Goal: Check status

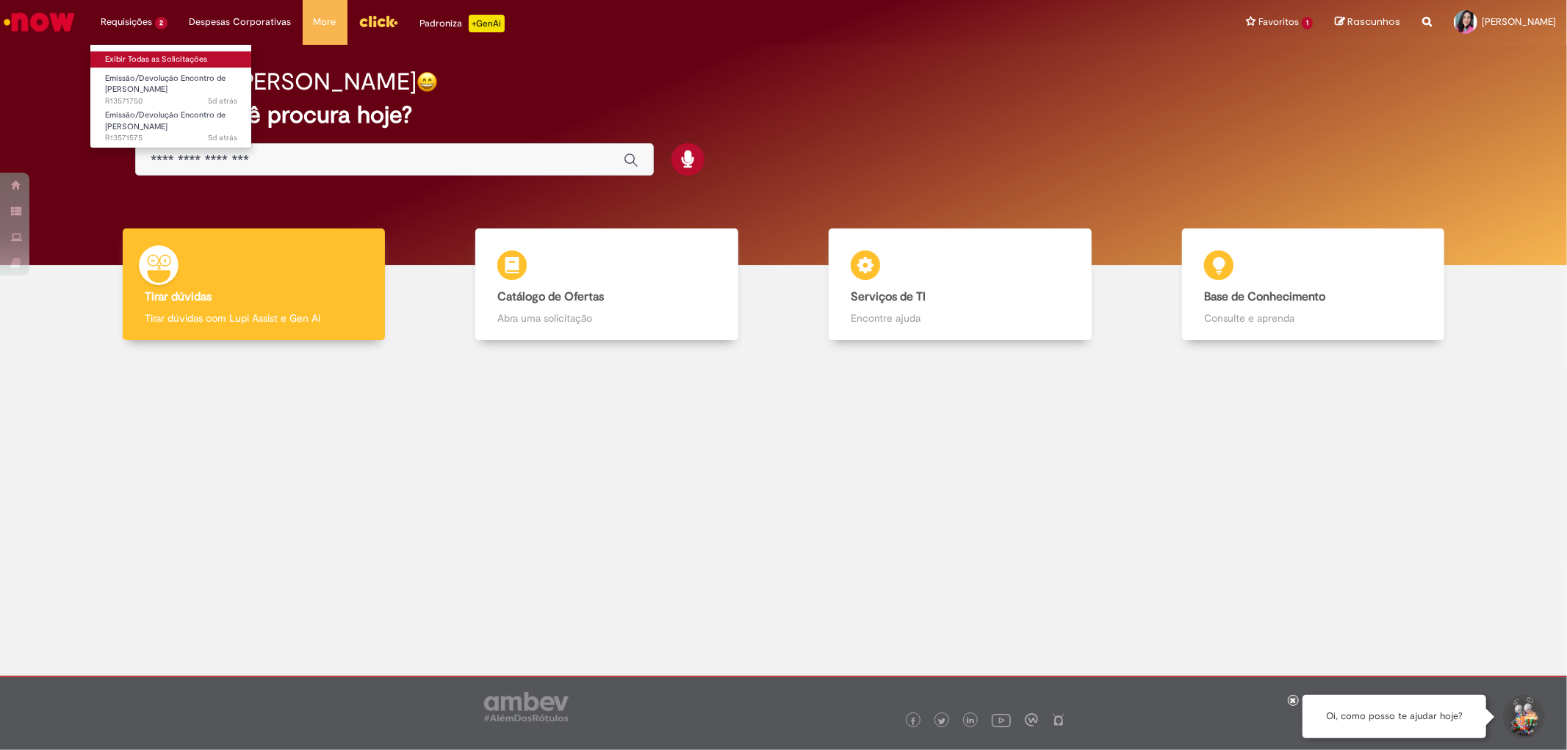
click at [152, 54] on link "Exibir Todas as Solicitações" at bounding box center [171, 59] width 162 height 16
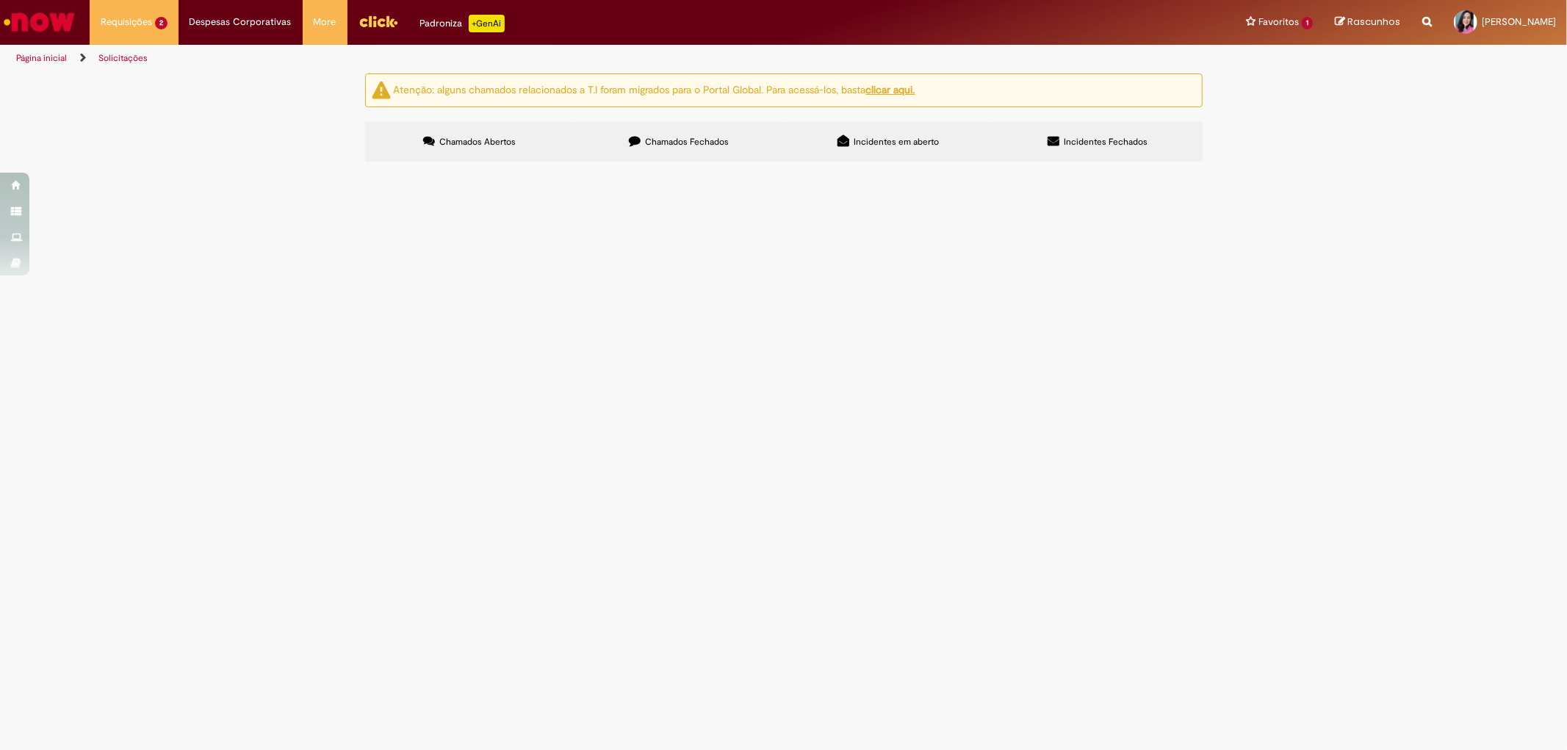
click at [0, 0] on span "Emissão/Devolução Encontro de [PERSON_NAME]" at bounding box center [0, 0] width 0 height 0
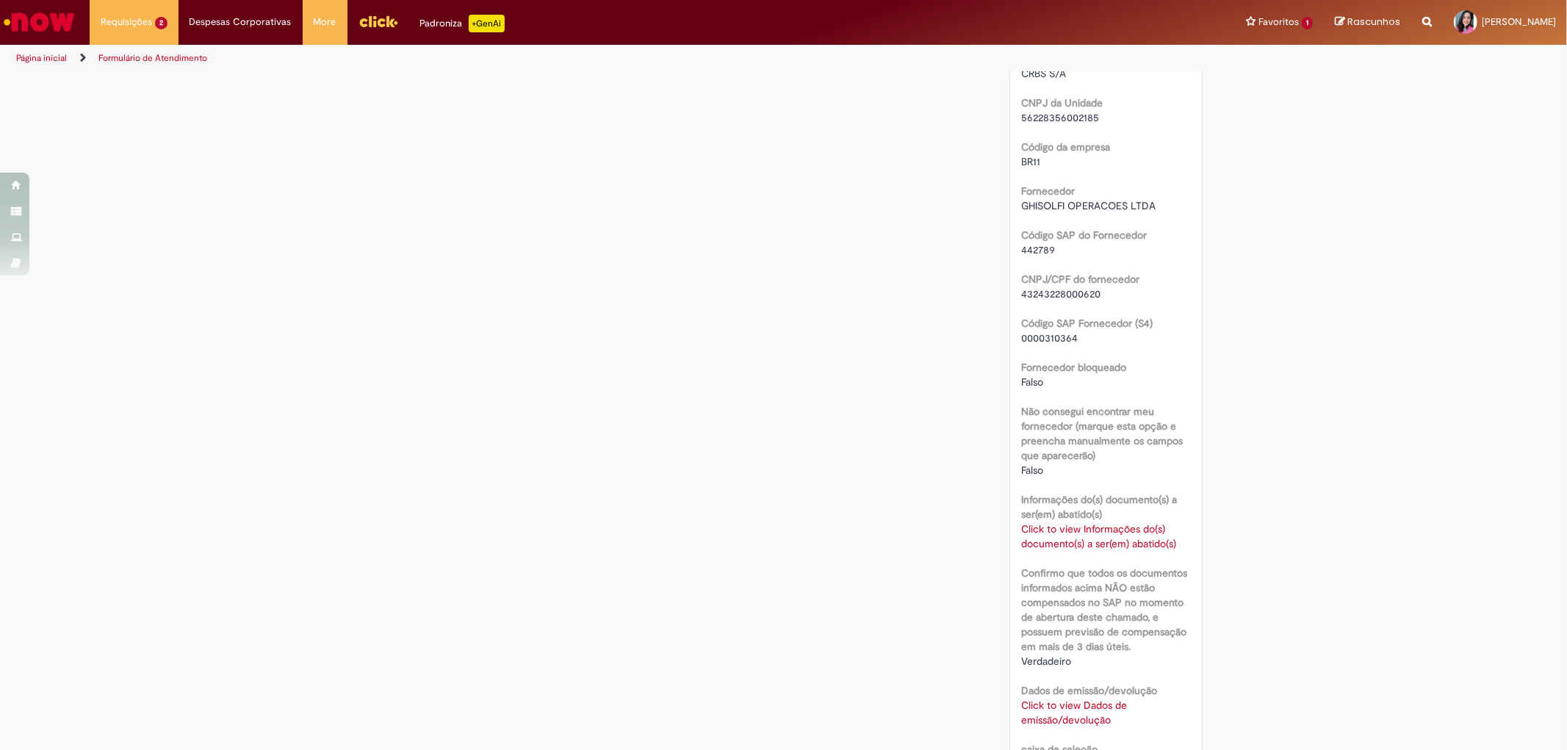
scroll to position [819, 0]
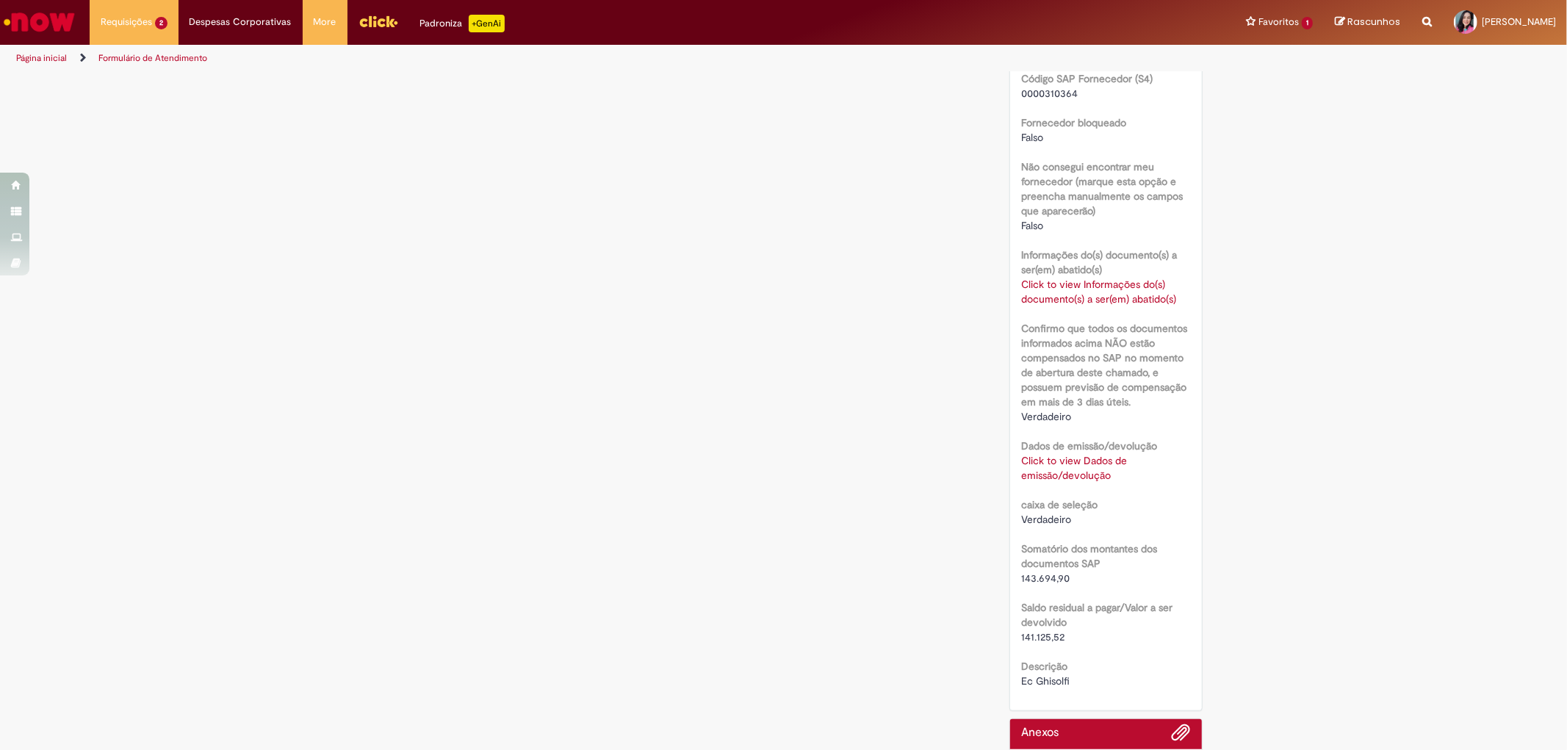
click at [1027, 460] on link "Click to view Dados de emissão/devolução" at bounding box center [1074, 468] width 106 height 28
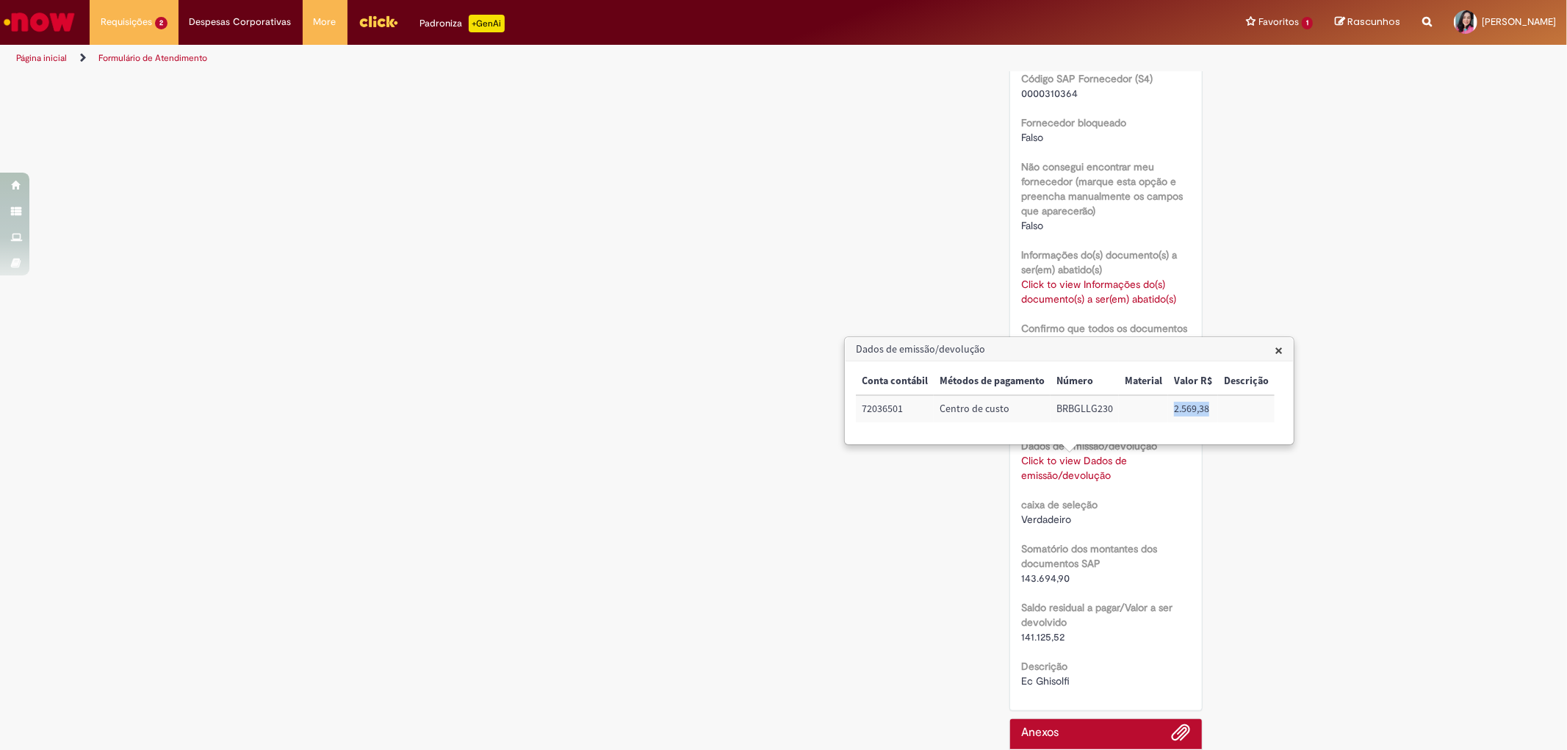
drag, startPoint x: 1176, startPoint y: 407, endPoint x: 1208, endPoint y: 409, distance: 32.4
click at [1208, 409] on td "2.569,38" at bounding box center [1193, 408] width 50 height 27
click at [784, 240] on div "Verificar Código de Barras Aguardando Aprovação Aguardando atendimento Em andam…" at bounding box center [783, 59] width 859 height 1608
click at [1276, 348] on span "×" at bounding box center [1278, 349] width 8 height 20
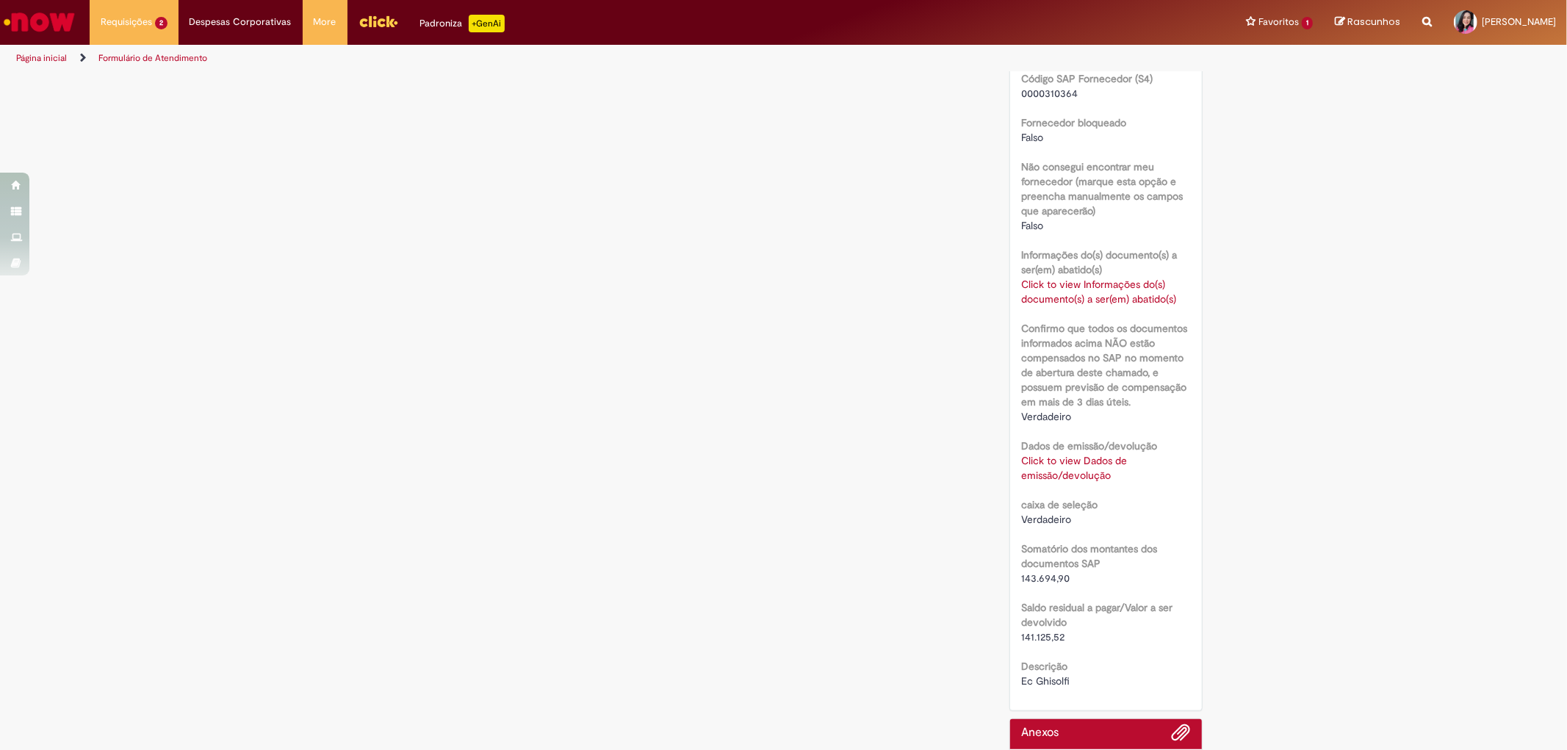
click at [527, 538] on div "Verificar Código de Barras Aguardando Aprovação Aguardando atendimento Em andam…" at bounding box center [783, 59] width 859 height 1608
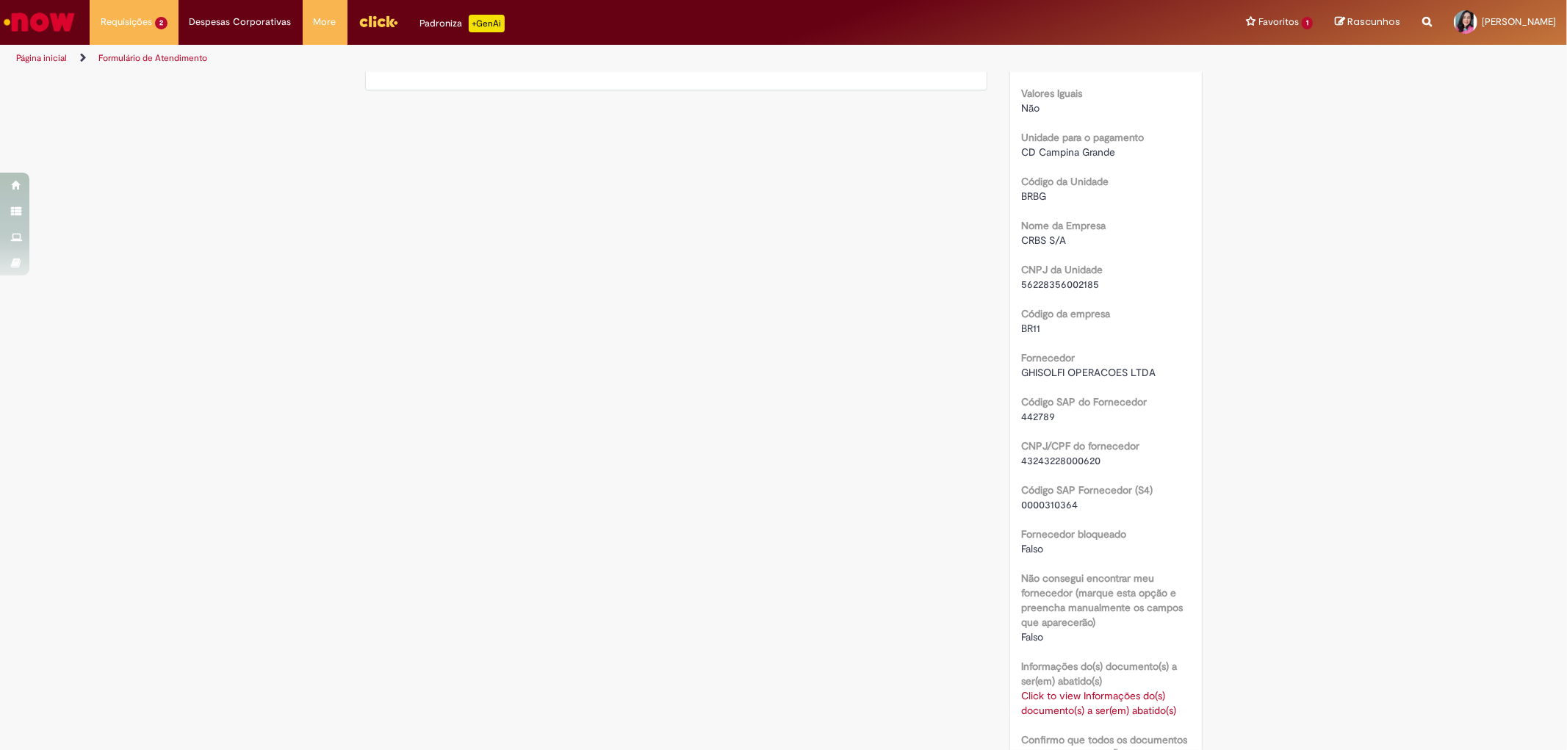
scroll to position [816, 0]
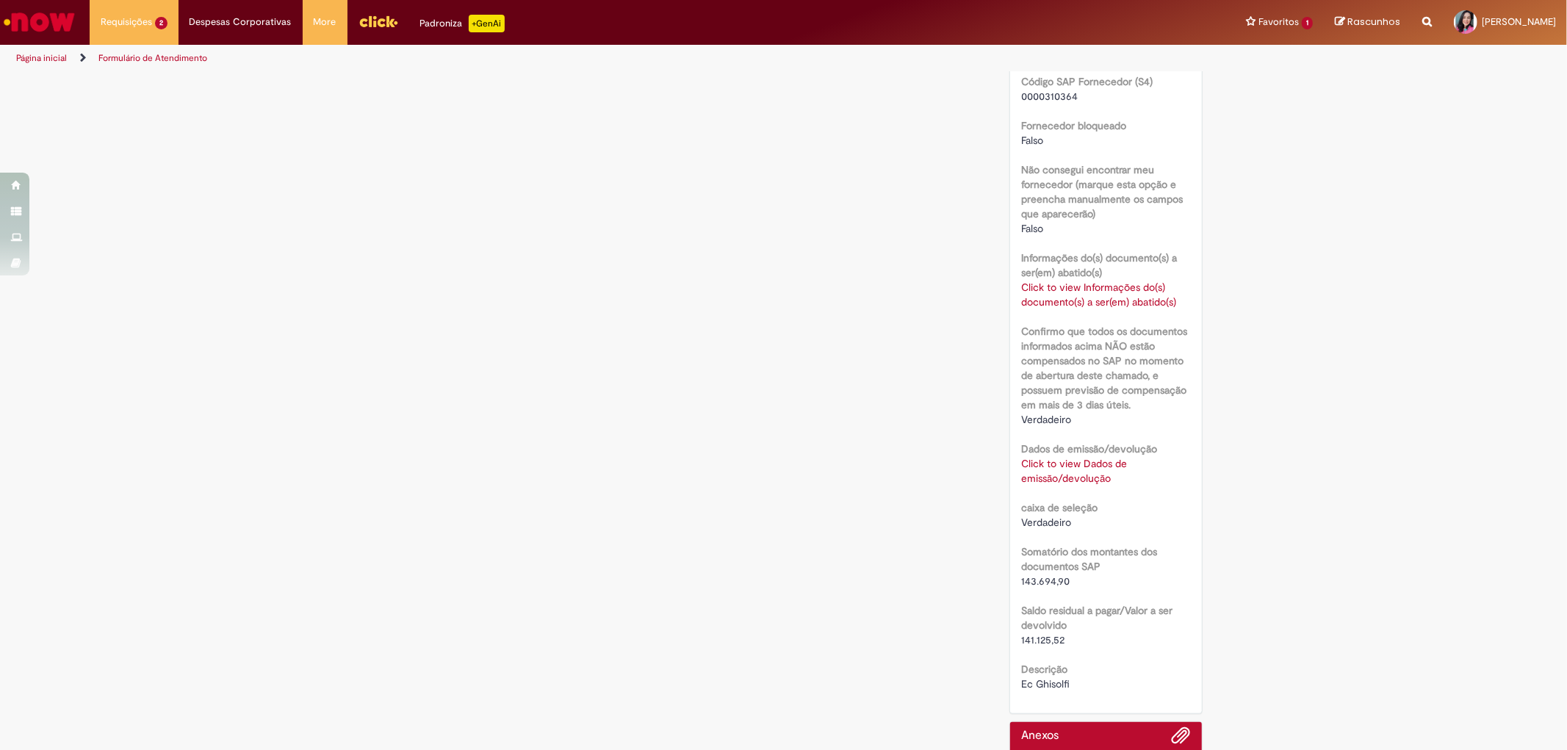
click at [1046, 472] on link "Click to view Dados de emissão/devolução" at bounding box center [1074, 471] width 106 height 28
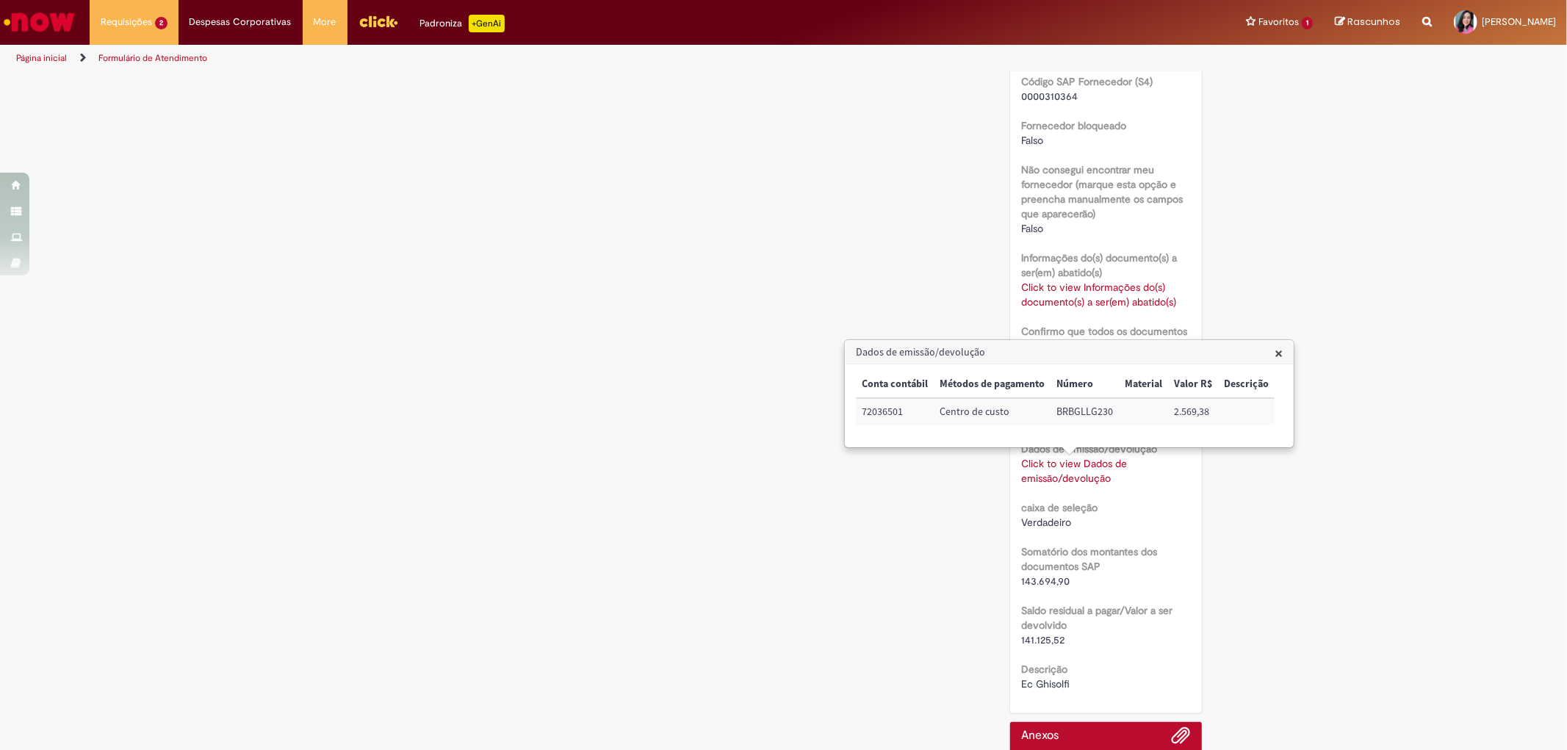
click at [806, 563] on div "Verificar Código de Barras Aguardando Aprovação Aguardando atendimento Em andam…" at bounding box center [783, 61] width 859 height 1608
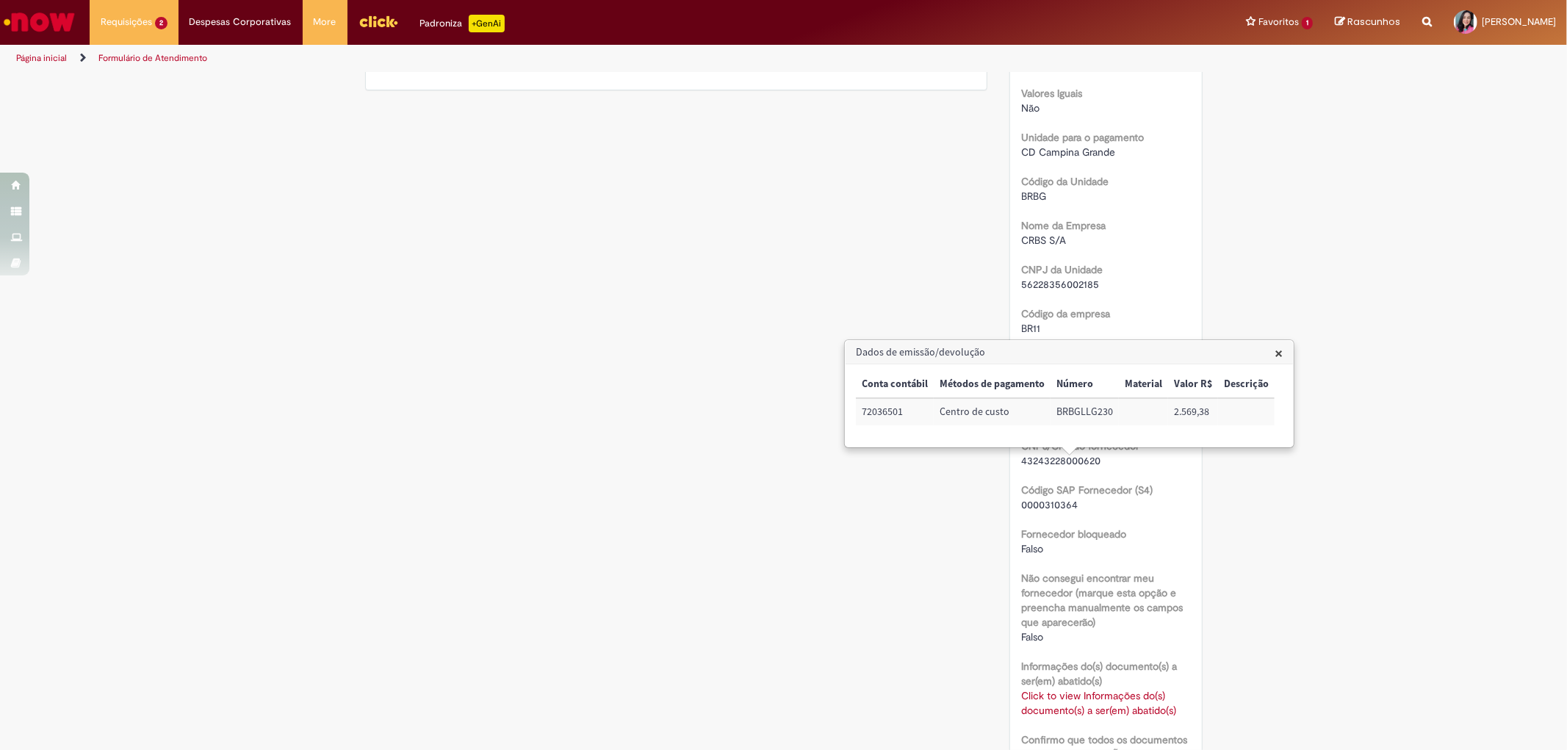
scroll to position [0, 0]
